Goal: Transaction & Acquisition: Purchase product/service

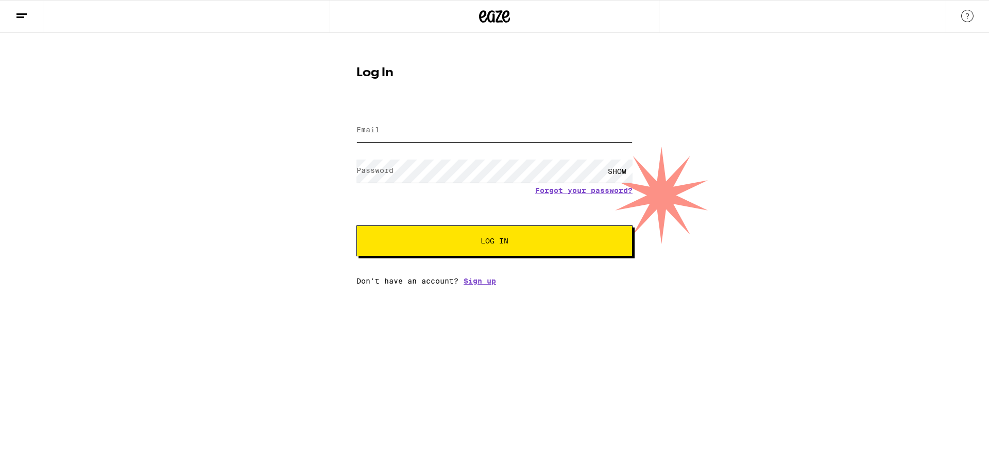
type input "[EMAIL_ADDRESS][DOMAIN_NAME]"
click at [505, 239] on span "Log In" at bounding box center [494, 240] width 28 height 7
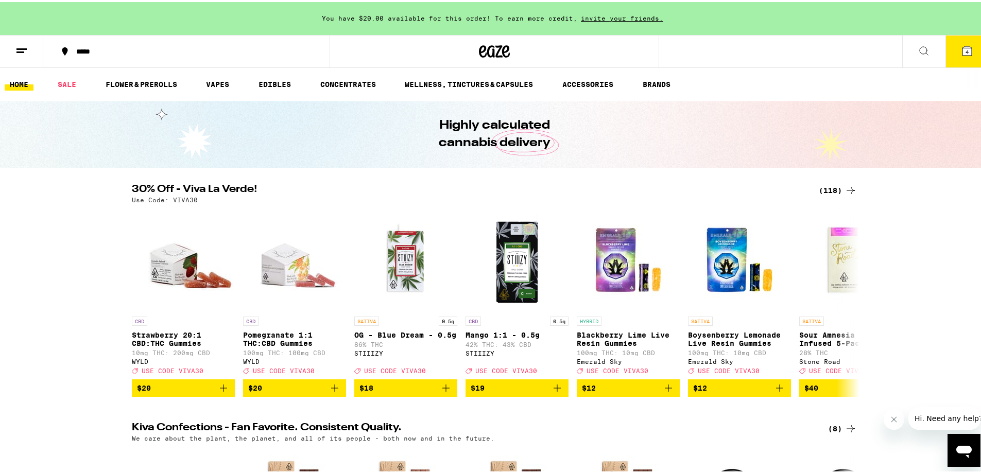
click at [919, 43] on icon at bounding box center [924, 49] width 12 height 12
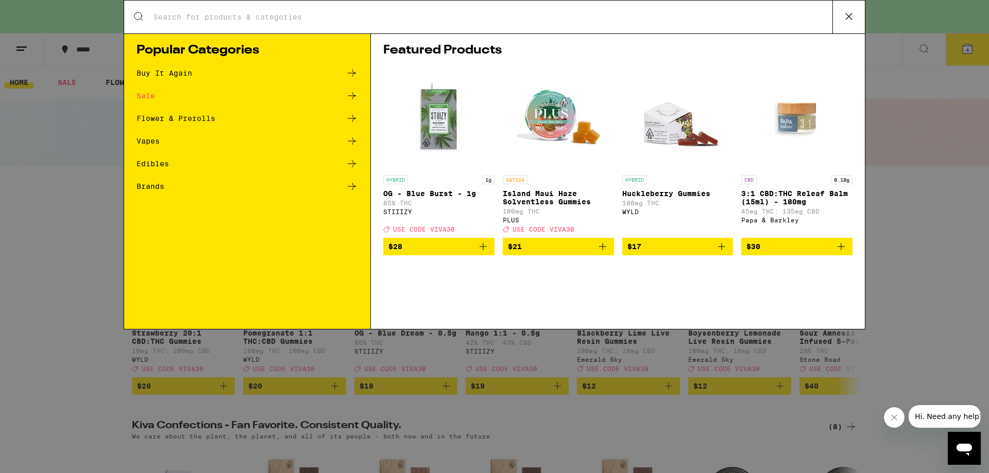
click at [164, 20] on input "Search for Products" at bounding box center [492, 16] width 679 height 9
type input "Sleep"
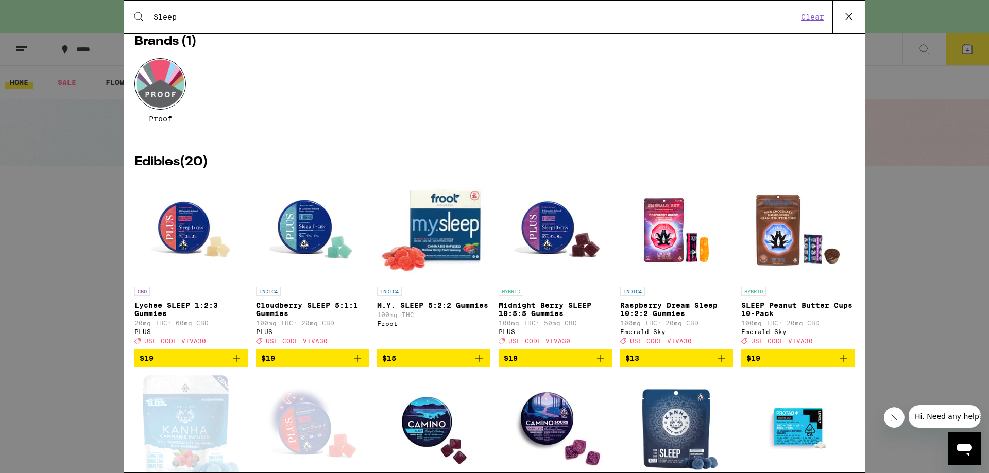
scroll to position [51, 0]
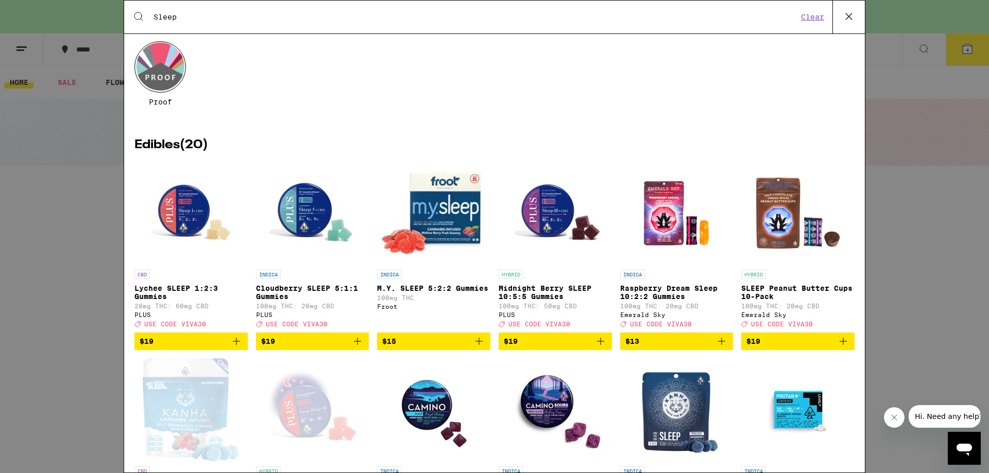
click at [579, 348] on span "$19" at bounding box center [555, 341] width 103 height 12
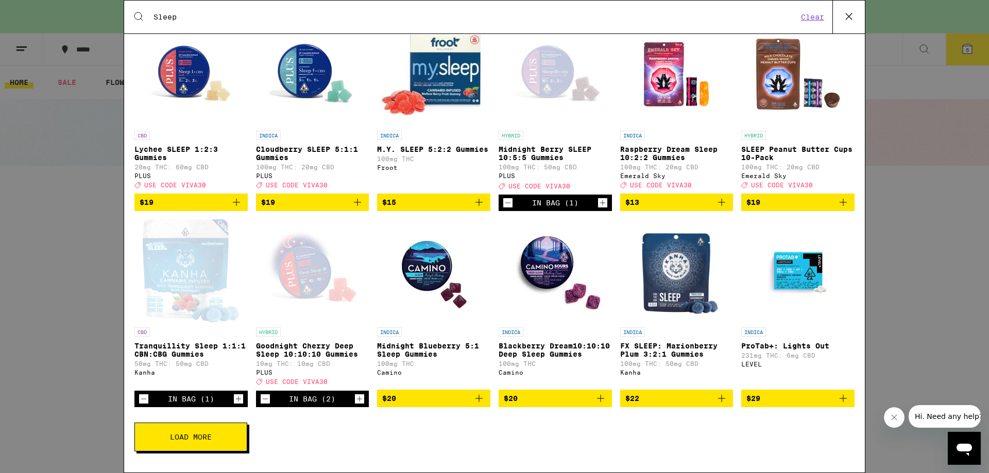
scroll to position [206, 0]
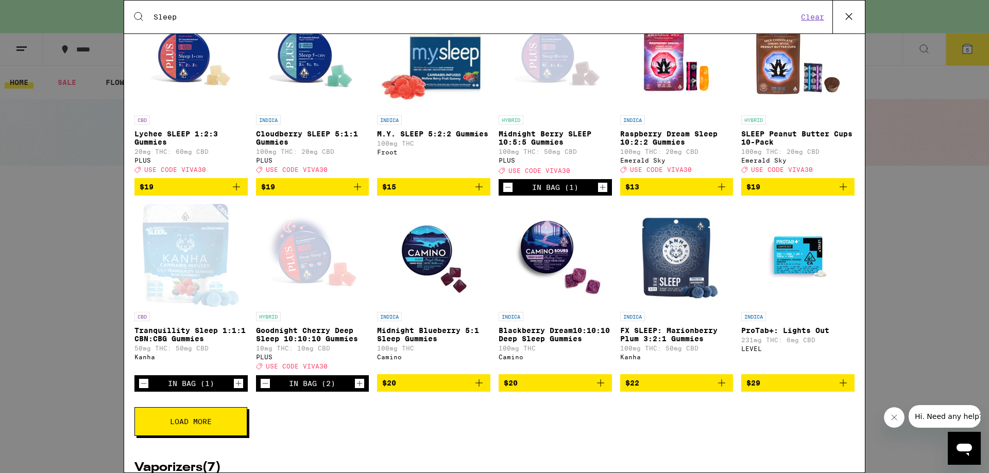
click at [551, 343] on p "Blackberry Dream10:10:10 Deep Sleep Gummies" at bounding box center [555, 335] width 113 height 16
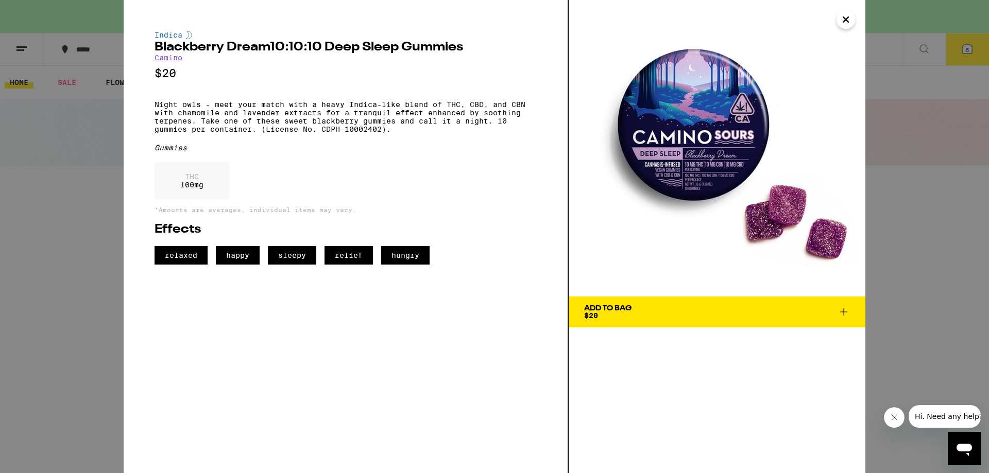
click at [840, 316] on icon at bounding box center [843, 312] width 12 height 12
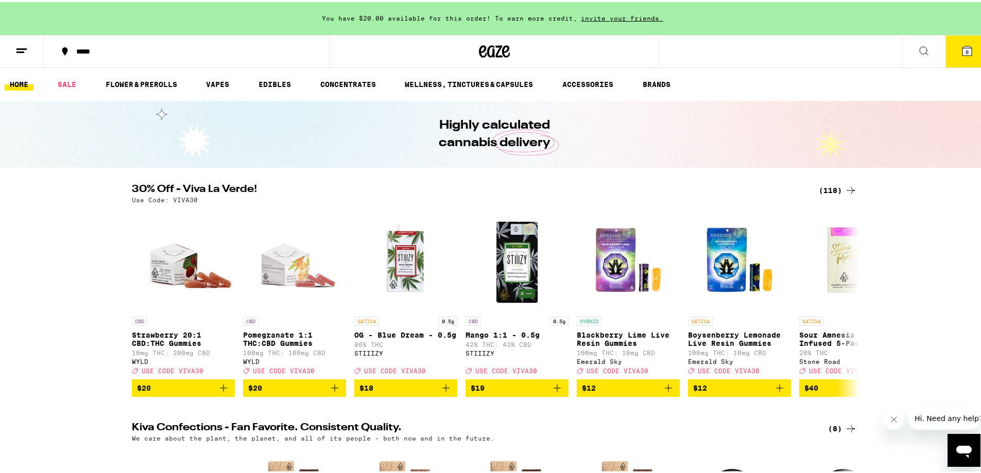
click at [918, 43] on icon at bounding box center [924, 49] width 12 height 12
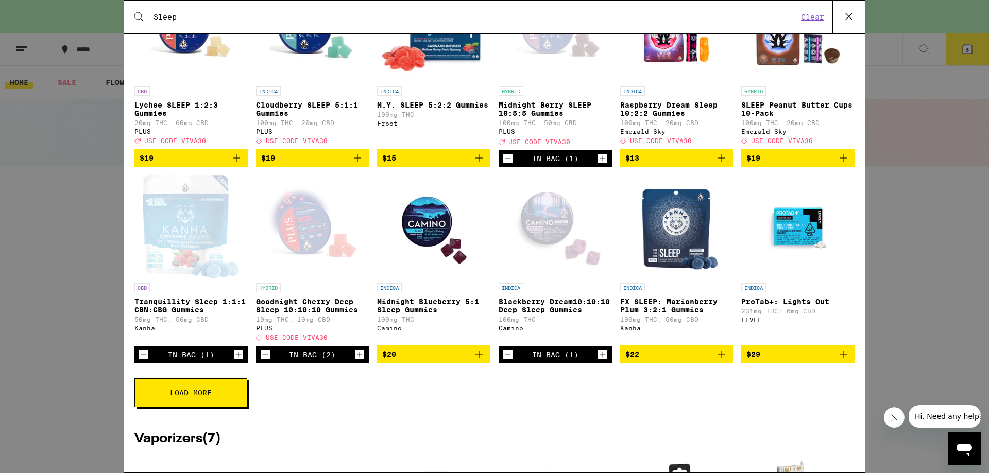
scroll to position [257, 0]
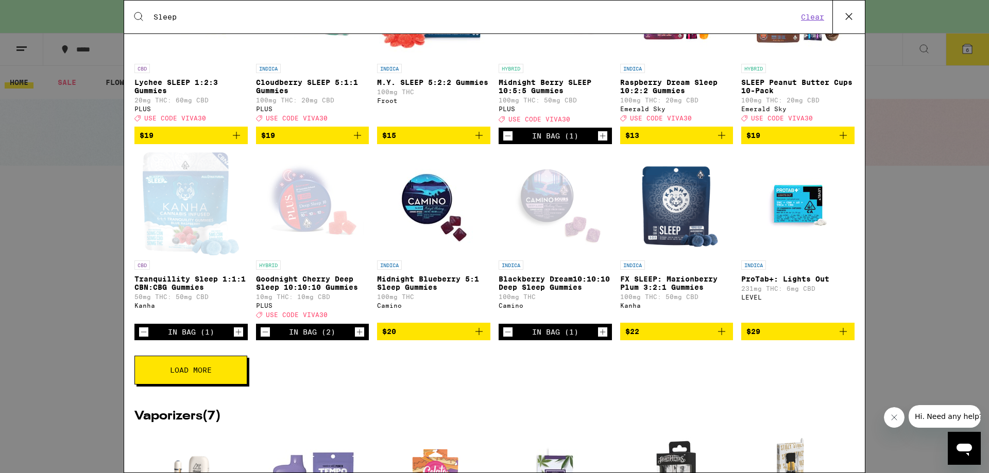
click at [167, 290] on p "Tranquillity Sleep 1:1:1 CBN:CBG Gummies" at bounding box center [190, 283] width 113 height 16
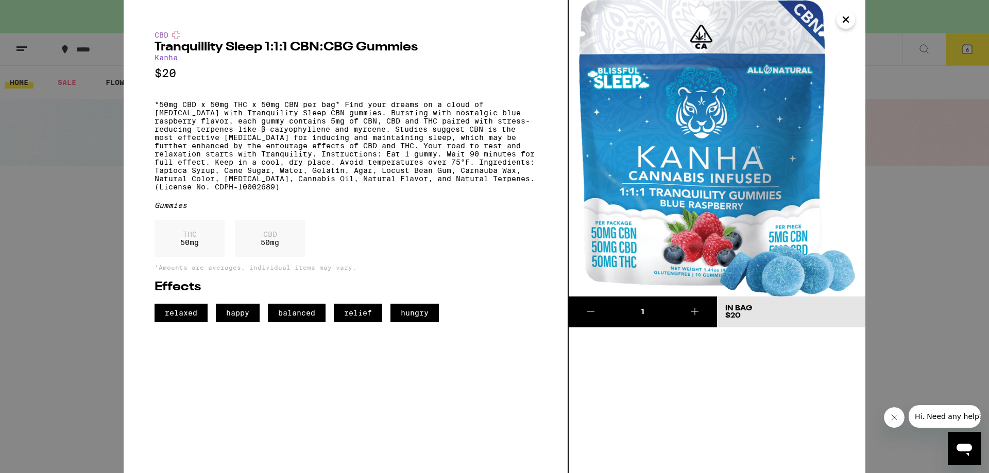
click at [847, 19] on icon "Close" at bounding box center [845, 19] width 5 height 5
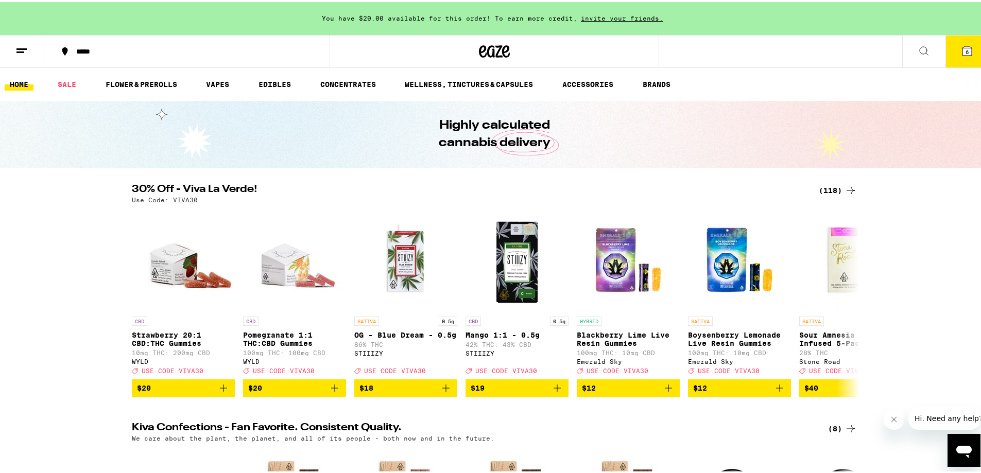
click at [918, 49] on icon at bounding box center [924, 49] width 12 height 12
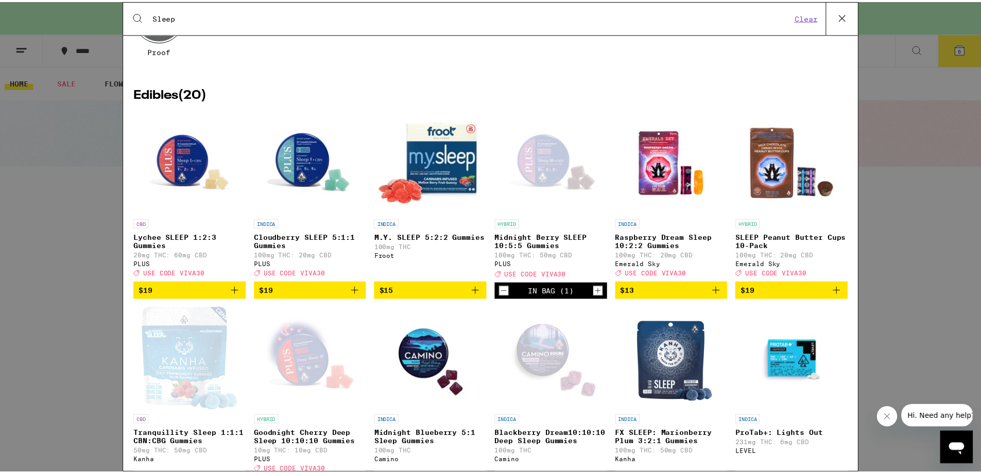
scroll to position [103, 0]
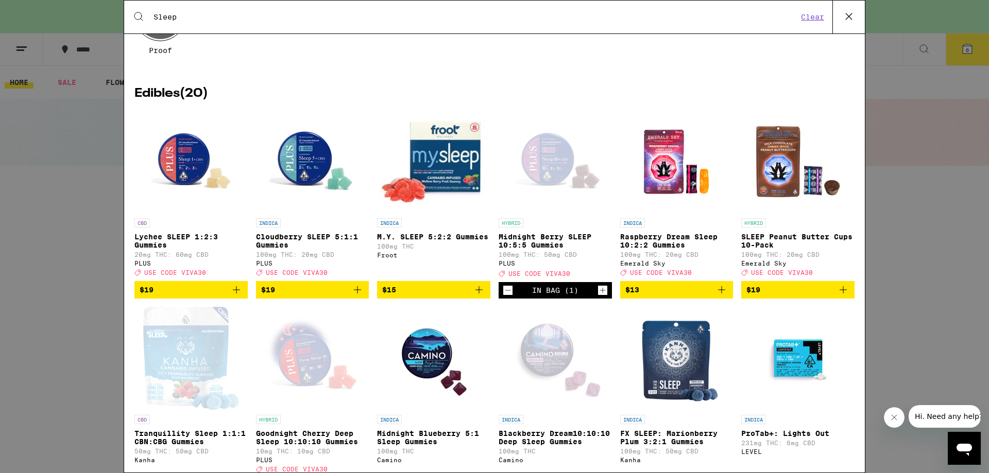
click at [405, 444] on p "Midnight Blueberry 5:1 Sleep Gummies" at bounding box center [433, 438] width 113 height 16
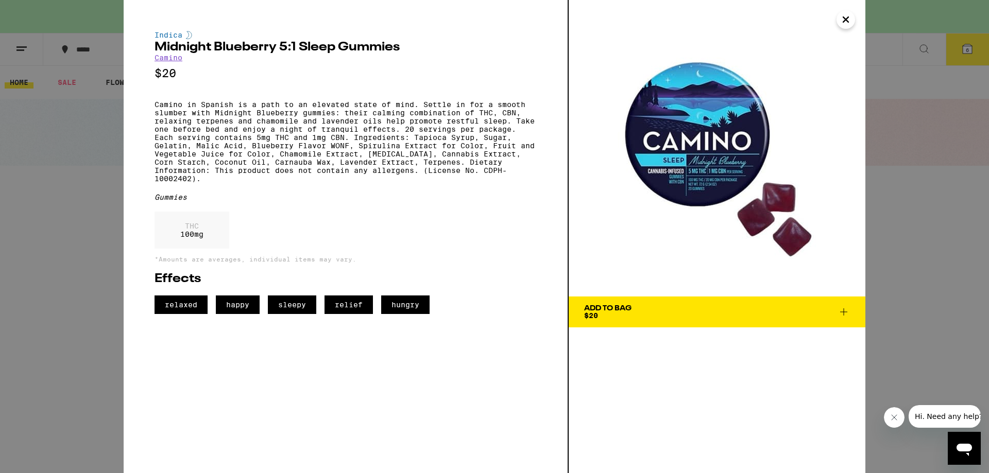
click at [846, 312] on icon at bounding box center [843, 311] width 7 height 7
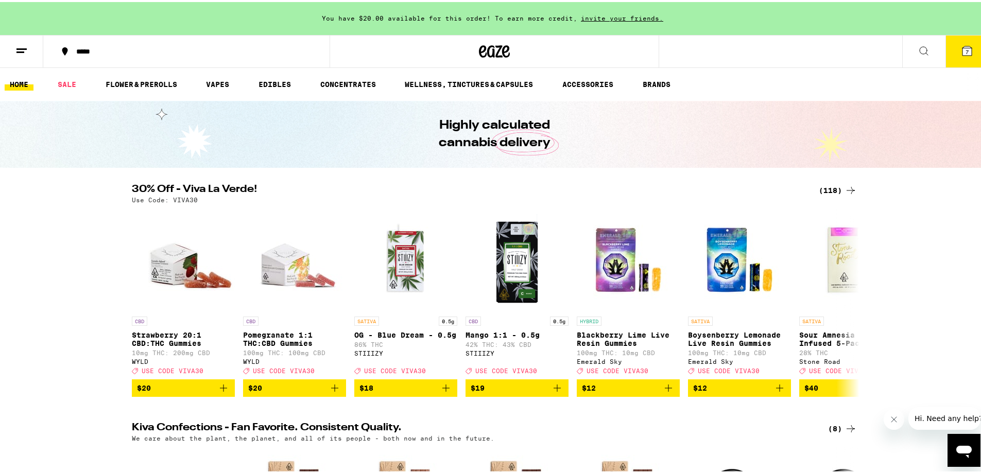
click at [966, 48] on button "7" at bounding box center [967, 49] width 43 height 32
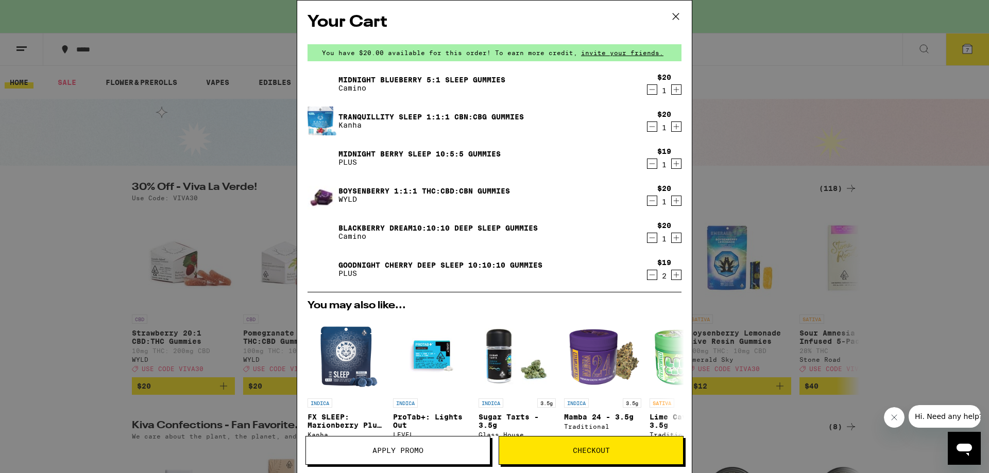
click at [672, 90] on icon "Increment" at bounding box center [676, 89] width 9 height 12
click at [647, 129] on icon "Decrement" at bounding box center [651, 127] width 9 height 12
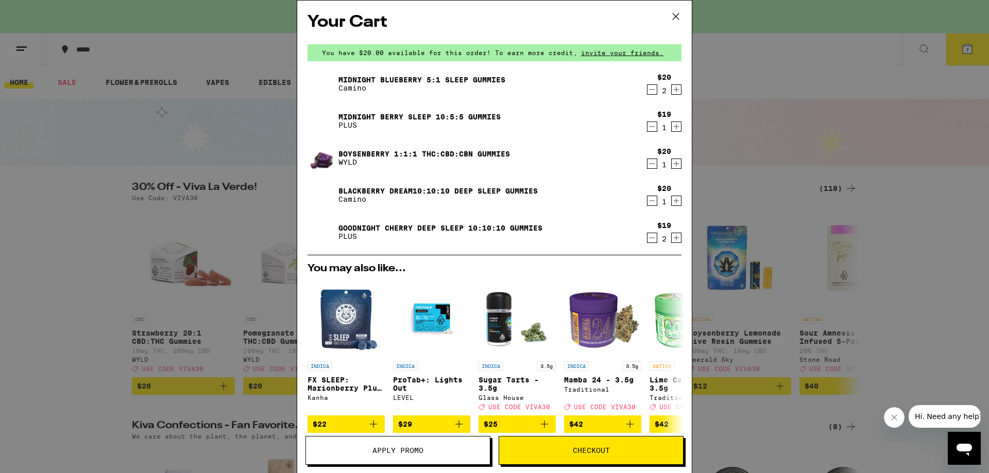
click at [672, 201] on icon "Increment" at bounding box center [676, 201] width 9 height 12
click at [418, 452] on span "Apply Promo" at bounding box center [397, 450] width 51 height 7
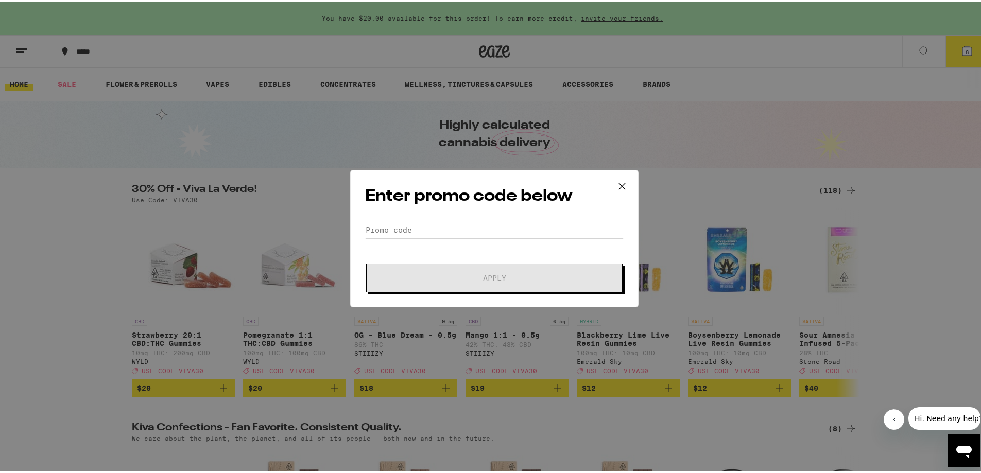
click at [410, 228] on input "Promo Code" at bounding box center [494, 227] width 259 height 15
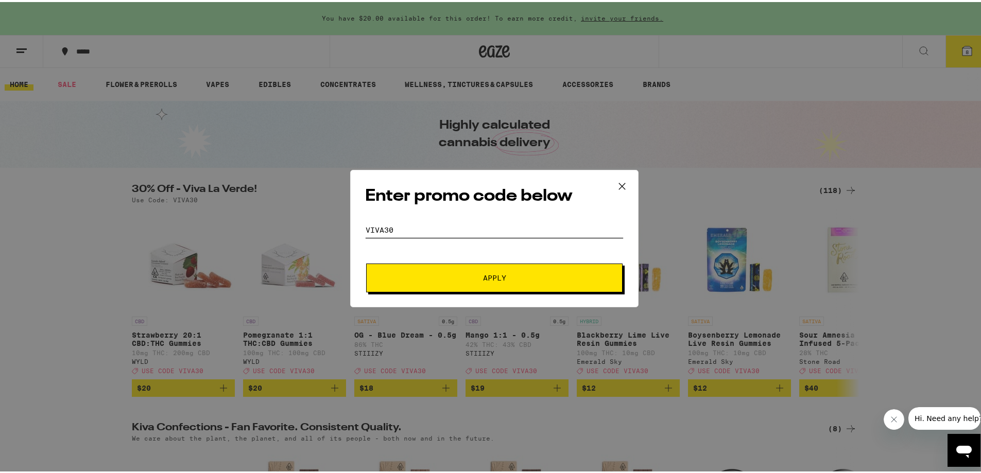
type input "Viva30"
click at [497, 273] on span "Apply" at bounding box center [494, 275] width 23 height 7
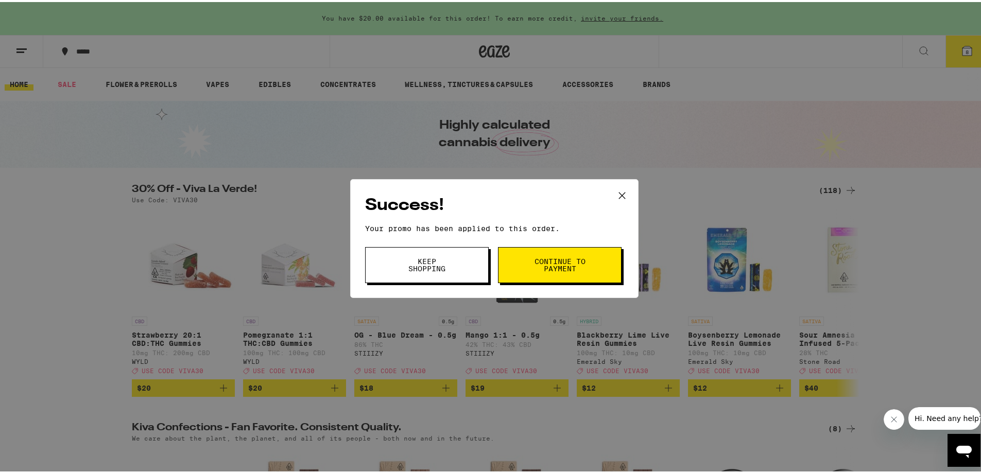
click at [550, 259] on span "Continue to payment" at bounding box center [560, 263] width 53 height 14
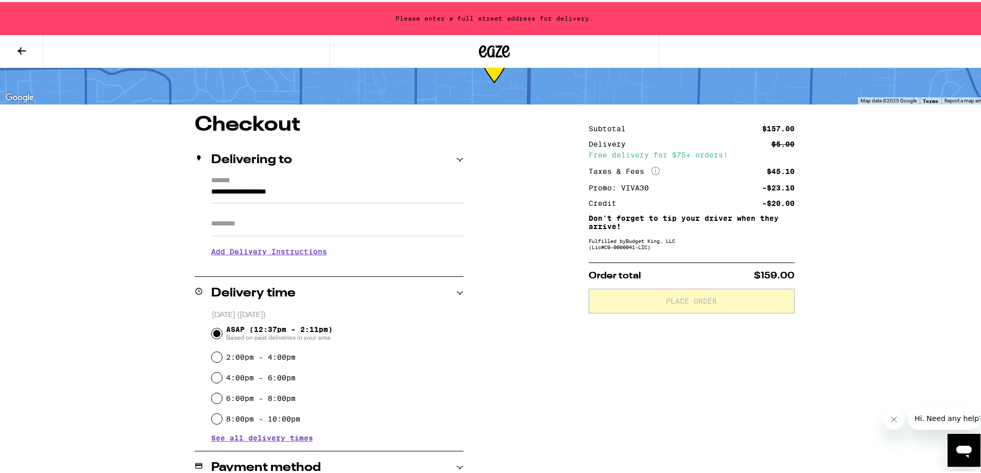
scroll to position [103, 0]
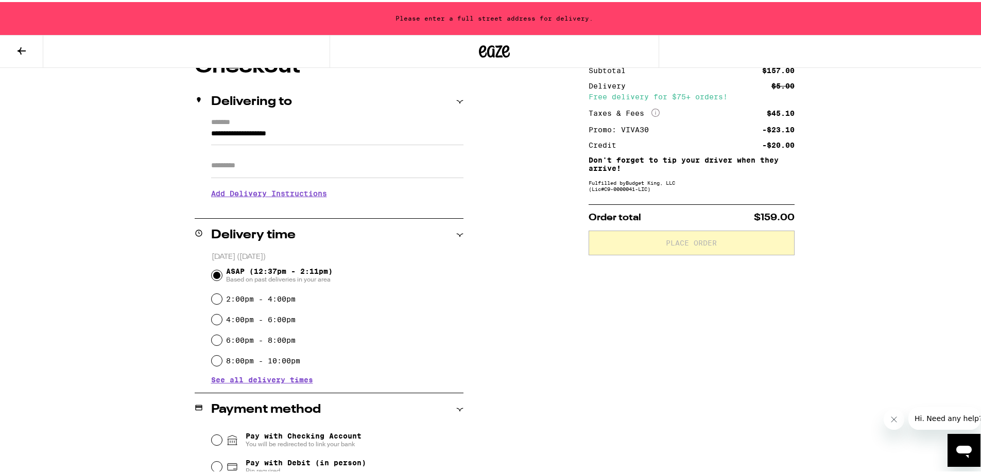
click at [215, 273] on input "ASAP (12:37pm - 2:11pm) Based on past deliveries in your area" at bounding box center [217, 273] width 10 height 10
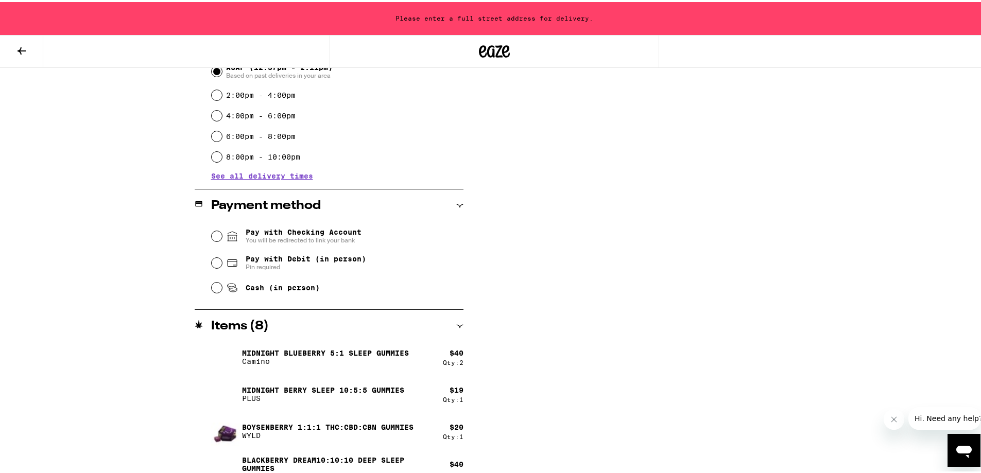
scroll to position [309, 0]
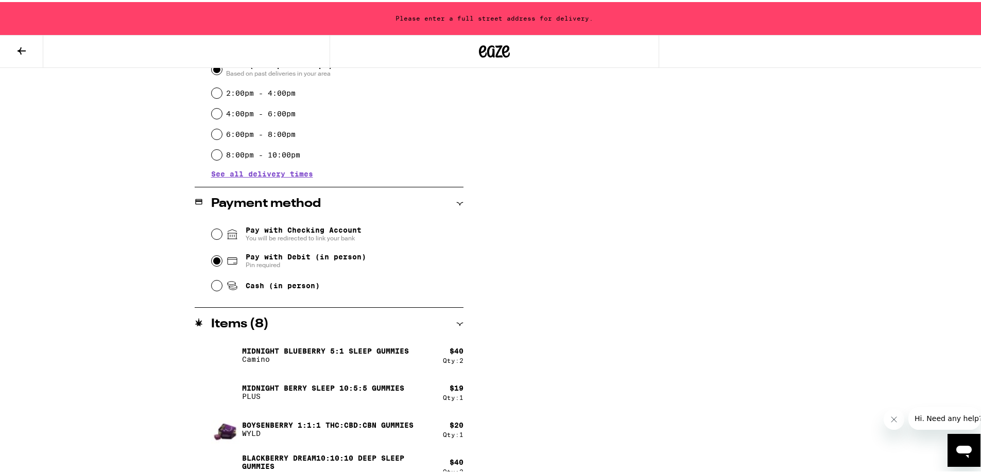
click at [212, 260] on input "Pay with Debit (in person) Pin required" at bounding box center [217, 259] width 10 height 10
radio input "true"
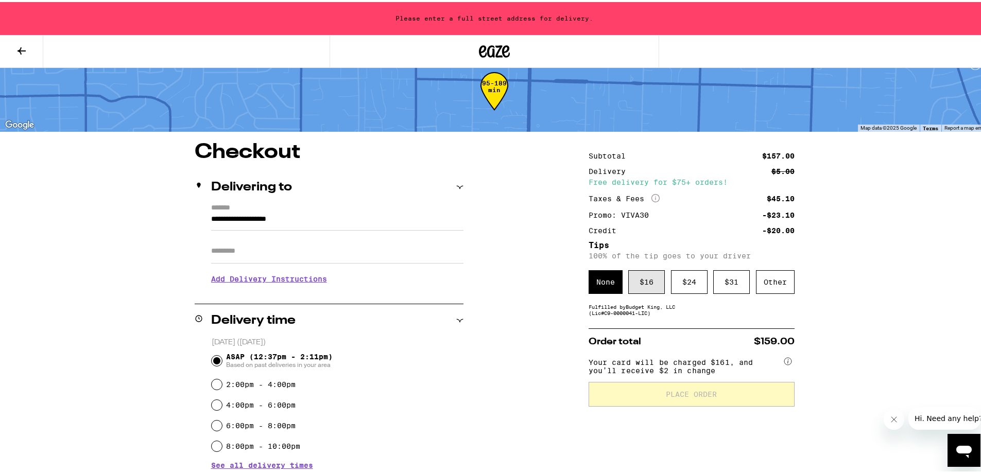
scroll to position [0, 0]
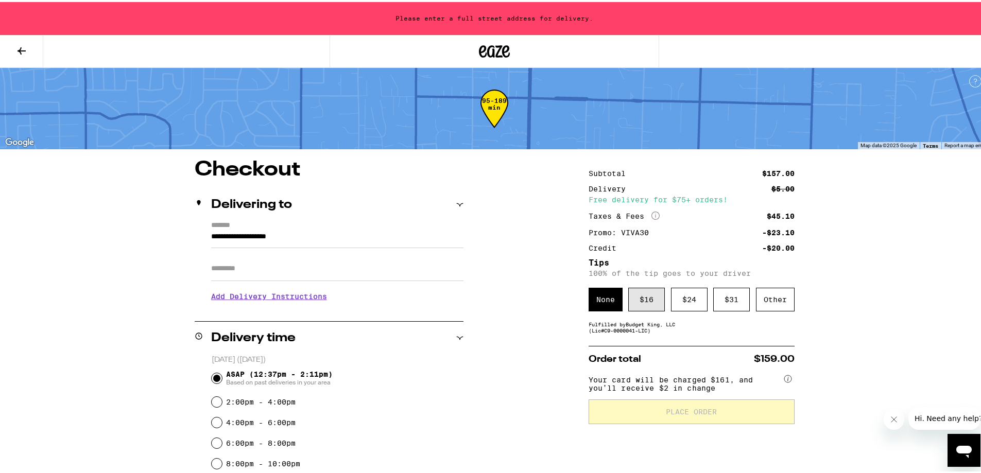
click at [642, 298] on div "$ 16" at bounding box center [646, 298] width 37 height 24
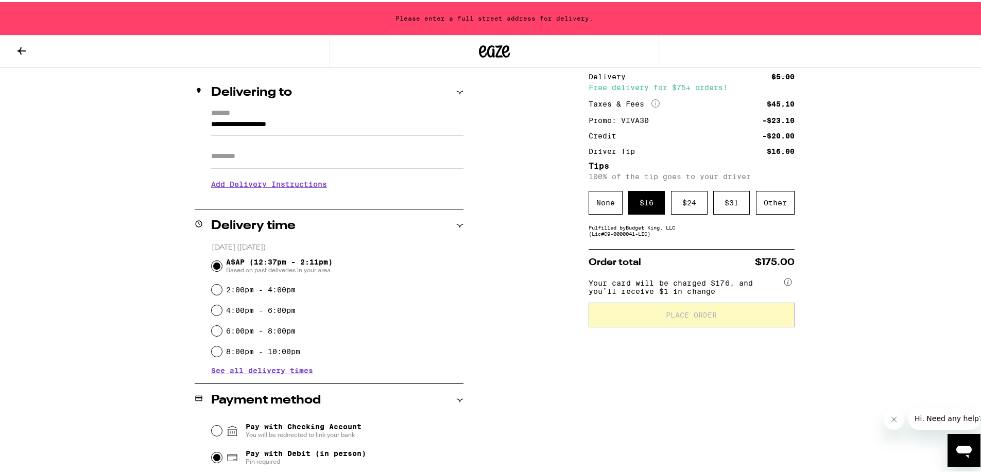
scroll to position [51, 0]
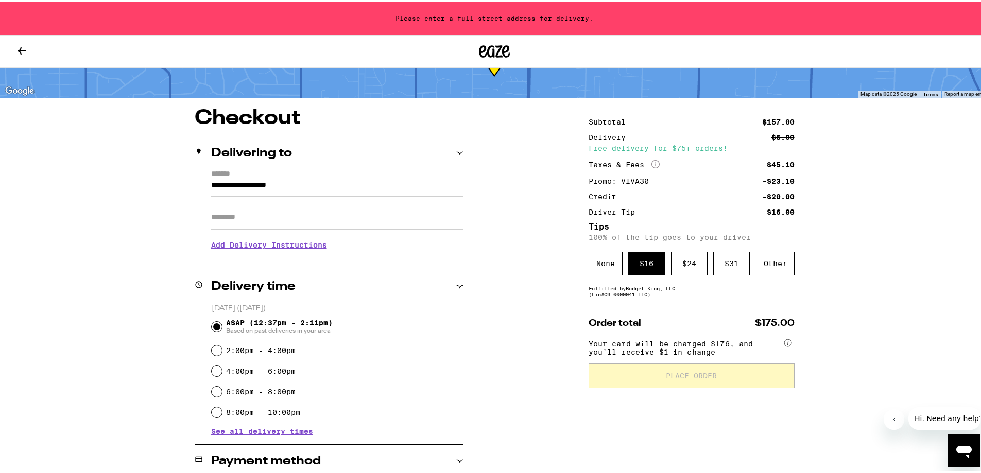
click at [645, 261] on div "$ 16" at bounding box center [646, 262] width 37 height 24
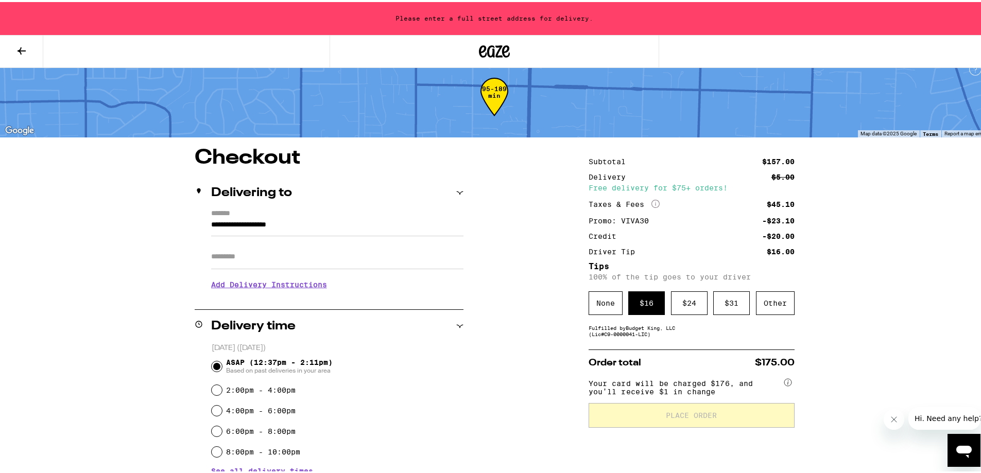
scroll to position [0, 0]
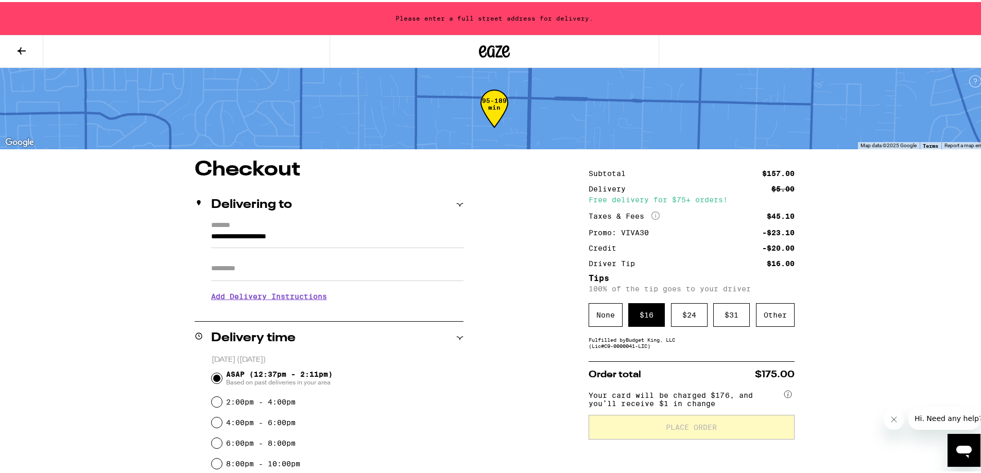
click at [324, 234] on input "**********" at bounding box center [337, 238] width 252 height 18
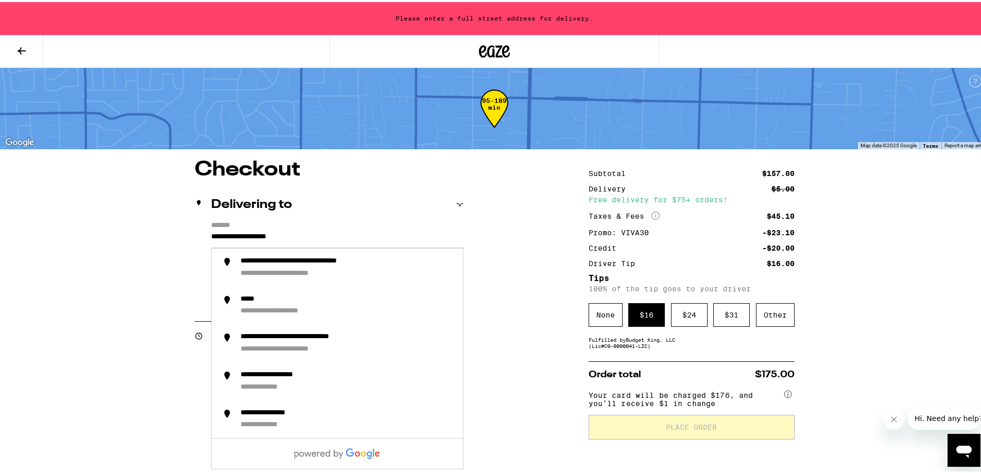
click at [211, 233] on input "**********" at bounding box center [337, 238] width 252 height 18
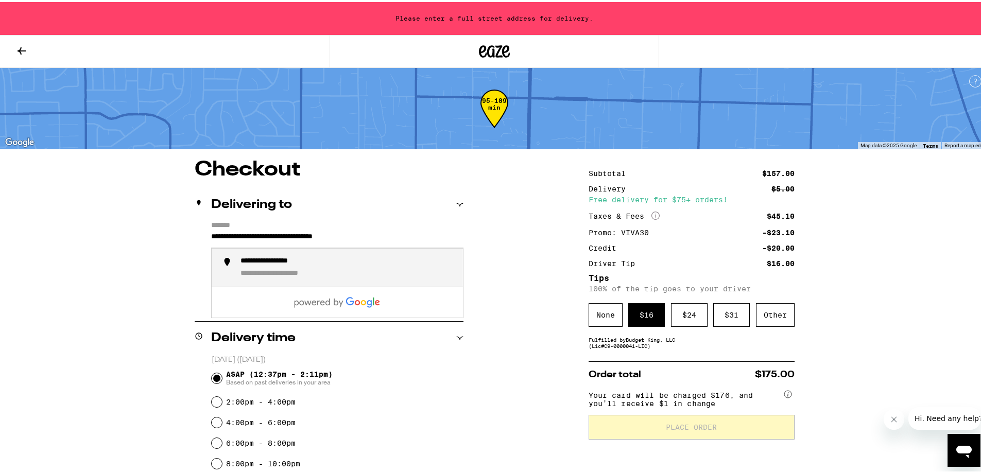
click at [308, 269] on div "**********" at bounding box center [292, 271] width 102 height 9
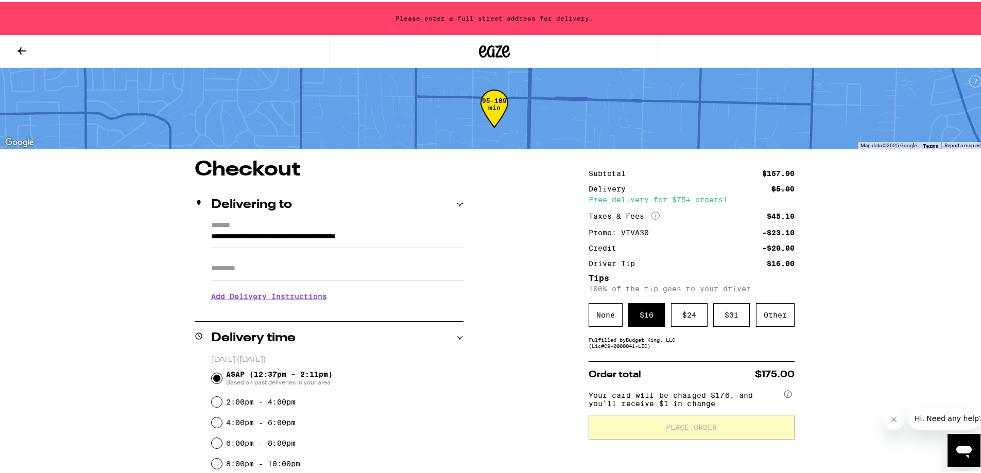
type input "**********"
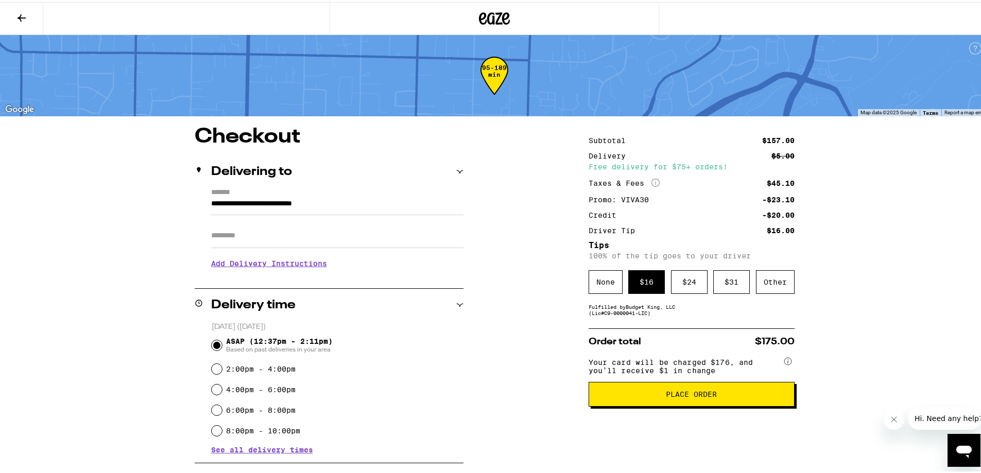
click at [711, 393] on span "Place Order" at bounding box center [691, 392] width 51 height 7
